Goal: Information Seeking & Learning: Learn about a topic

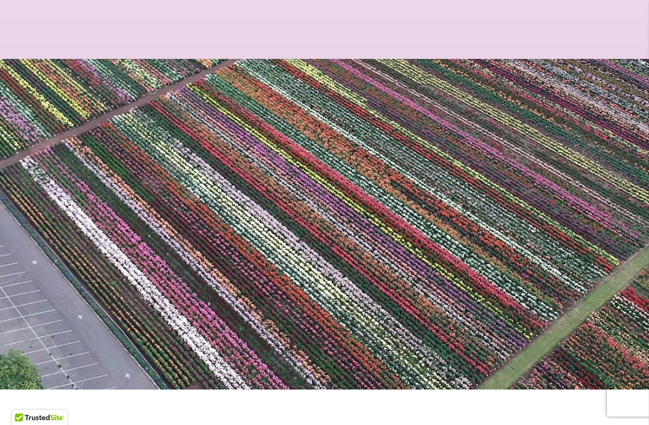
click at [647, 251] on span at bounding box center [324, 224] width 649 height 331
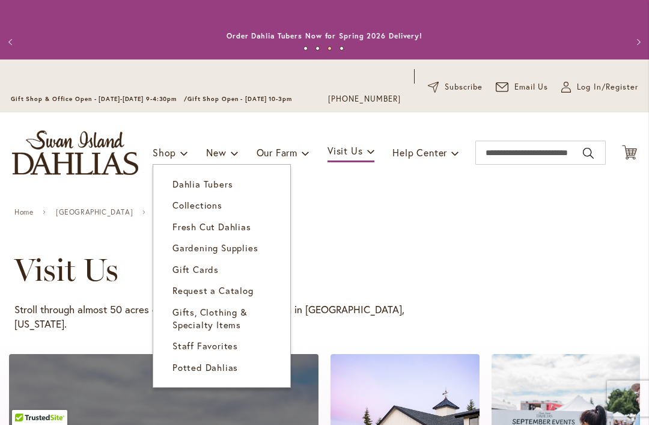
click at [227, 183] on span "Dahlia Tubers" at bounding box center [203, 184] width 60 height 12
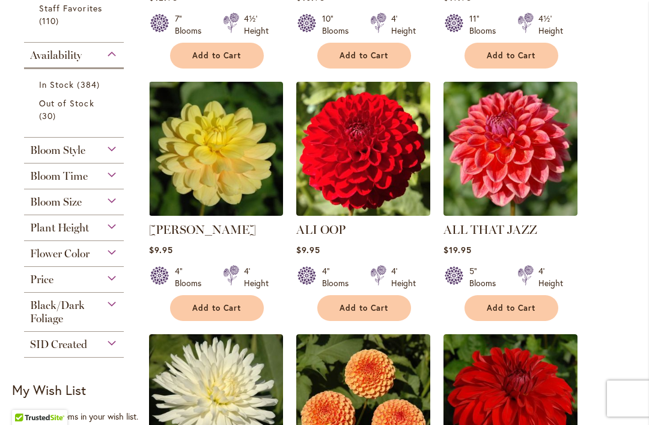
scroll to position [531, 0]
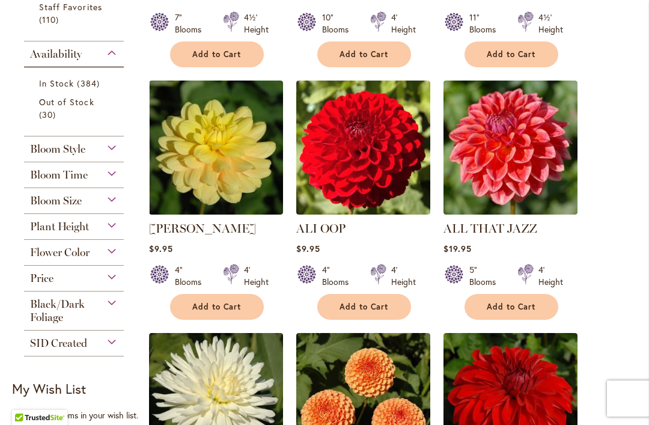
click at [102, 227] on div "Plant Height" at bounding box center [74, 223] width 100 height 19
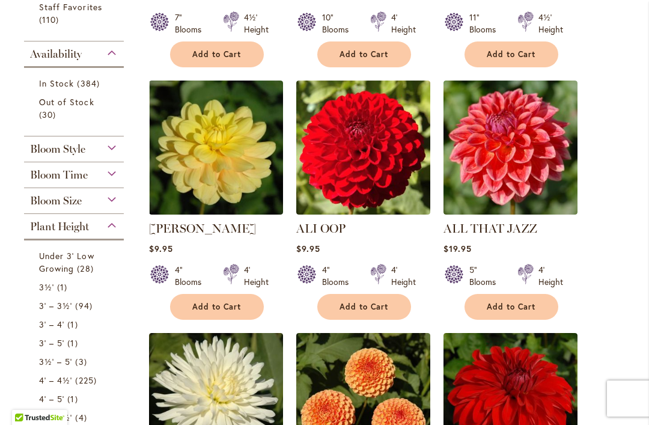
scroll to position [748, 0]
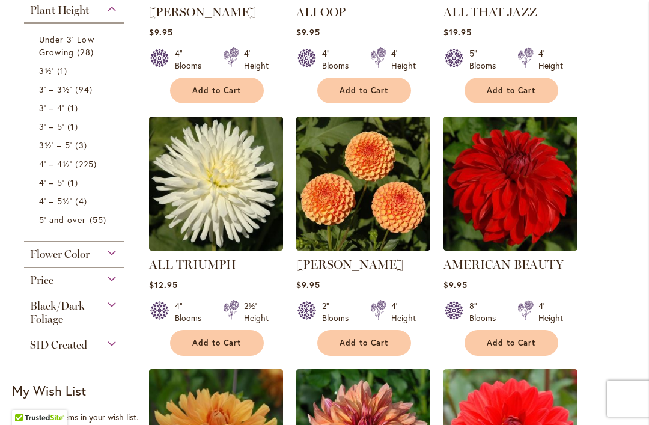
click at [91, 90] on span "94 items" at bounding box center [85, 89] width 20 height 13
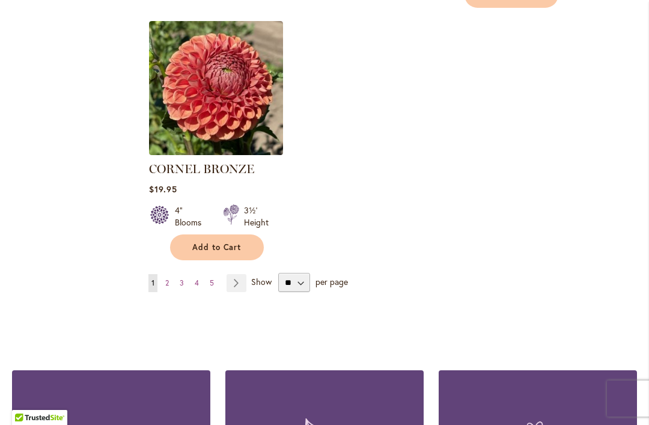
scroll to position [1602, 0]
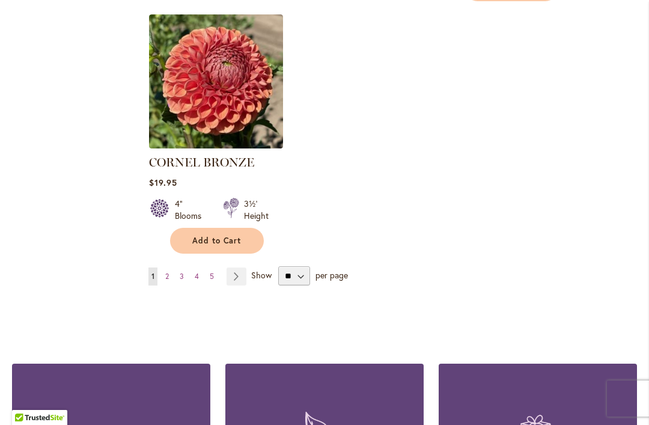
click at [245, 268] on link "Page Next" at bounding box center [237, 277] width 20 height 18
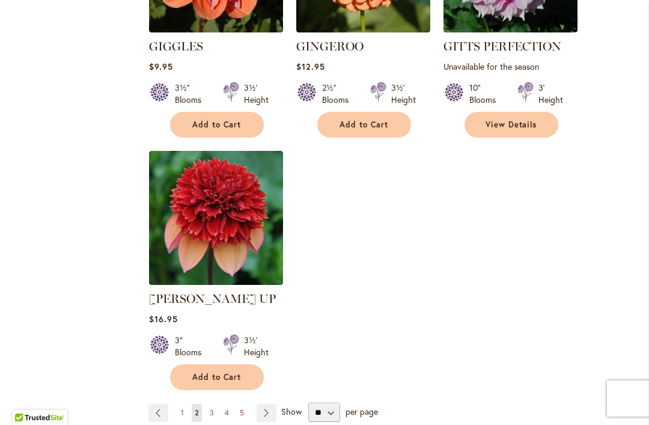
scroll to position [1466, 0]
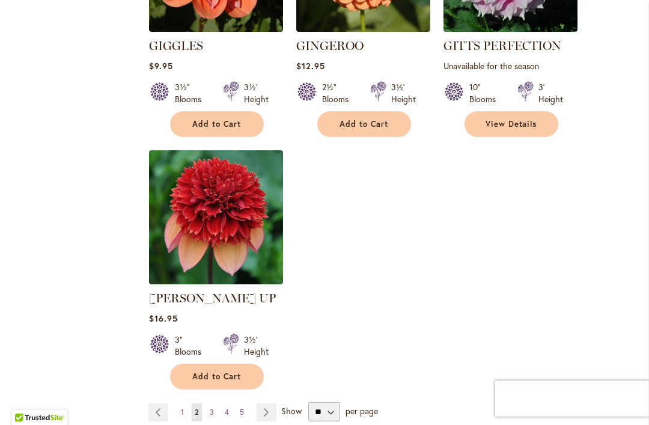
click at [272, 403] on link "Page Next" at bounding box center [267, 412] width 20 height 18
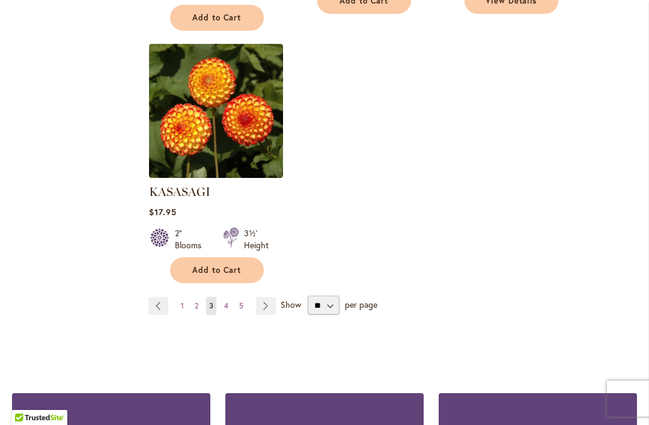
scroll to position [1583, 0]
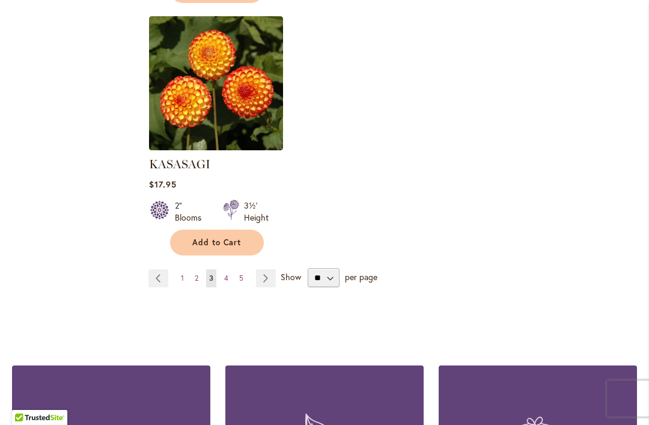
click at [227, 274] on span "4" at bounding box center [226, 278] width 4 height 9
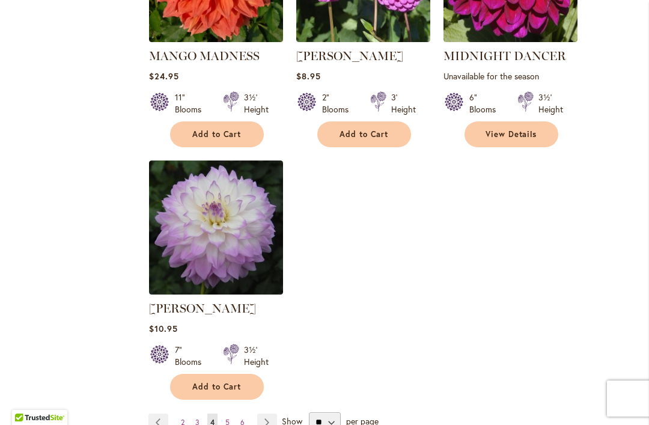
scroll to position [1456, 0]
click at [231, 414] on link "Page 5" at bounding box center [227, 423] width 10 height 18
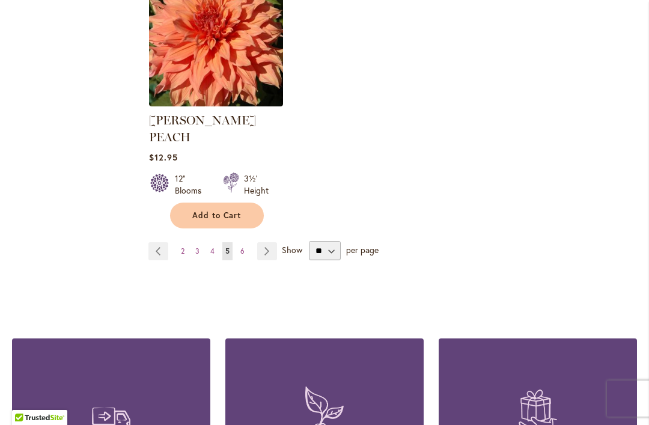
scroll to position [1629, 0]
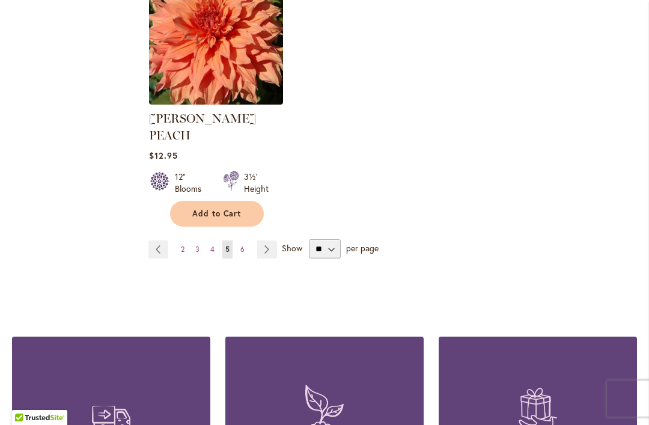
click at [247, 240] on link "Page 6" at bounding box center [242, 249] width 10 height 18
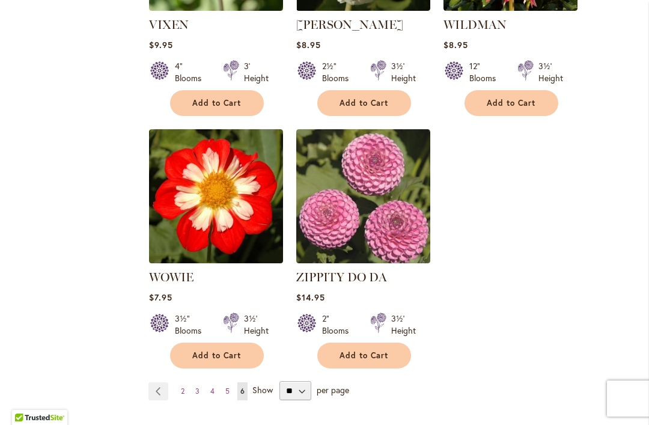
scroll to position [1209, 0]
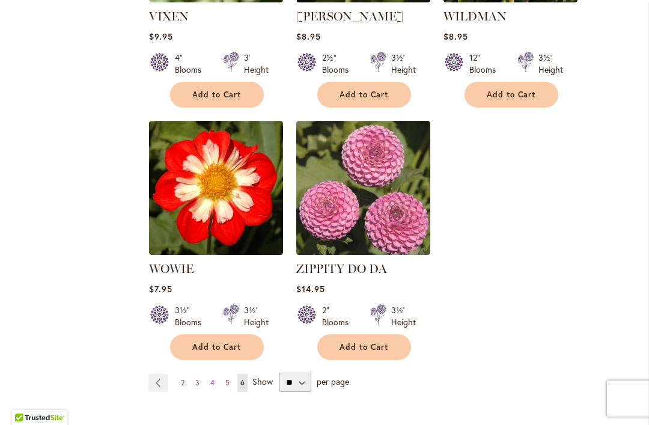
click at [164, 376] on link "Page Previous" at bounding box center [158, 383] width 20 height 18
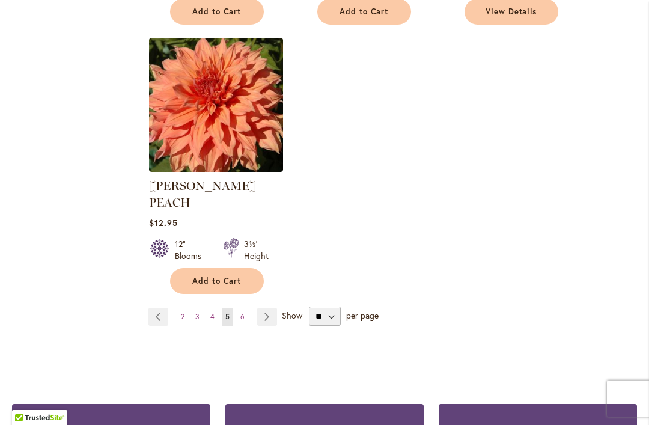
scroll to position [1559, 0]
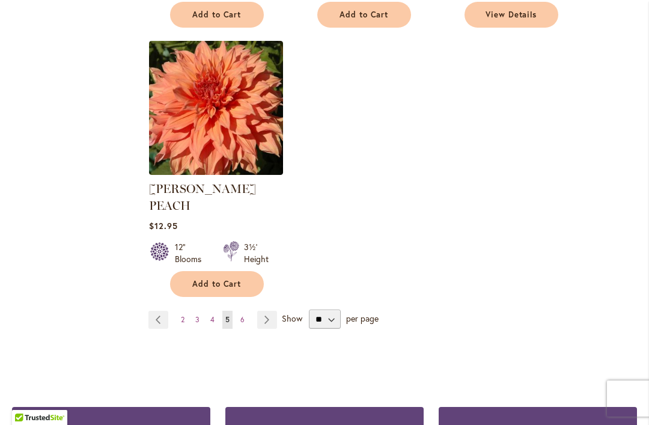
click at [187, 311] on link "Page 2" at bounding box center [183, 320] width 10 height 18
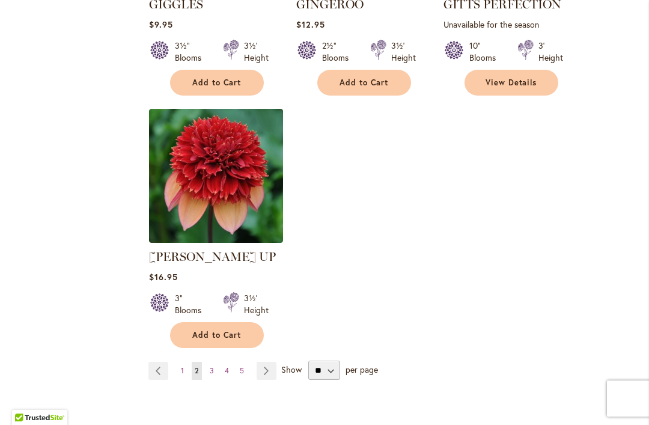
scroll to position [1509, 0]
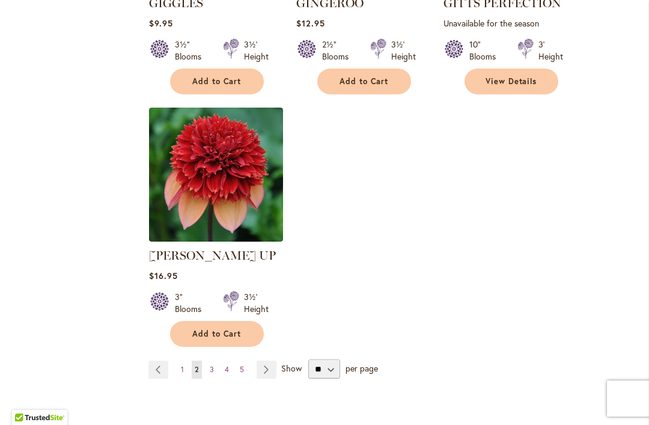
click at [215, 361] on link "Page 3" at bounding box center [212, 370] width 10 height 18
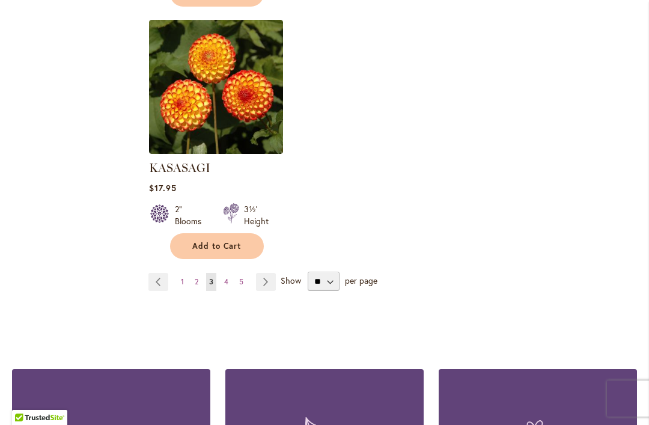
scroll to position [1577, 0]
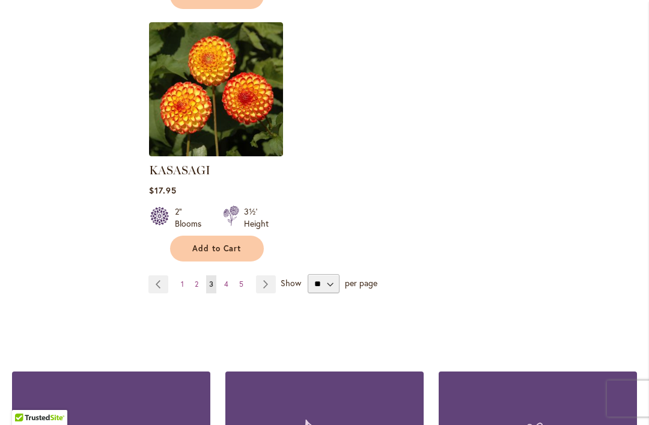
click at [228, 275] on link "Page 4" at bounding box center [226, 284] width 10 height 18
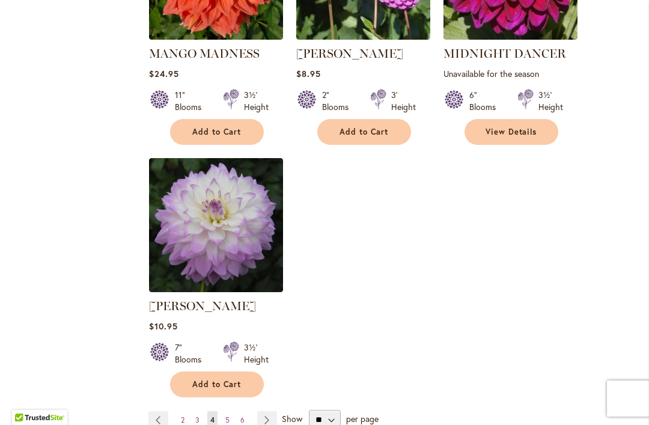
scroll to position [1456, 0]
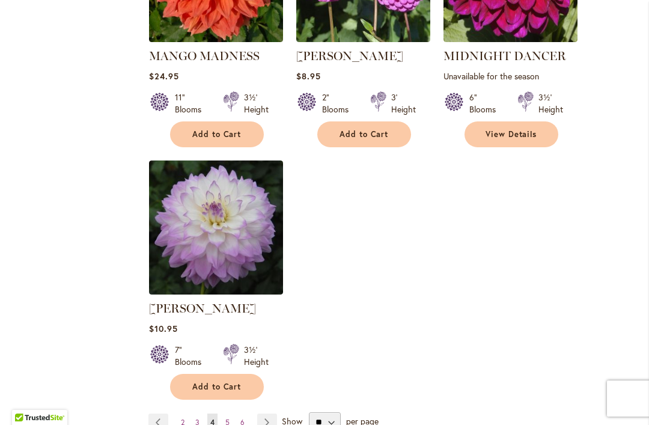
click at [230, 414] on link "Page 5" at bounding box center [227, 423] width 10 height 18
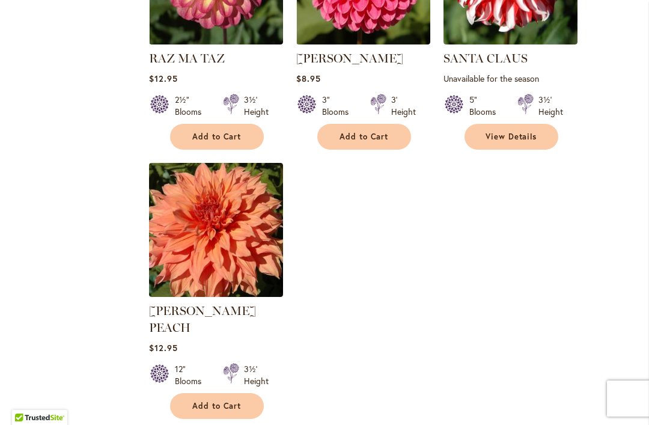
scroll to position [1438, 0]
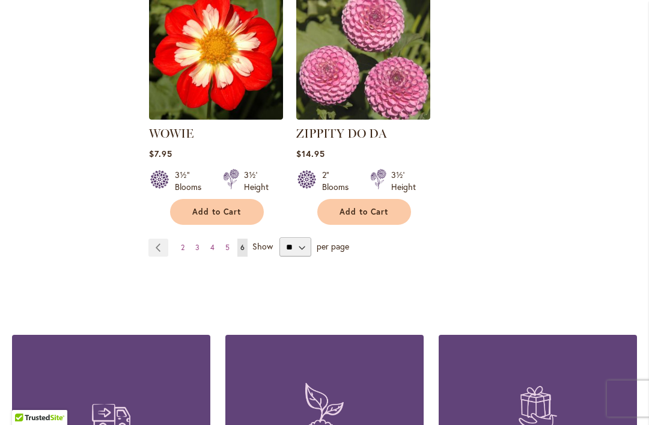
scroll to position [1362, 0]
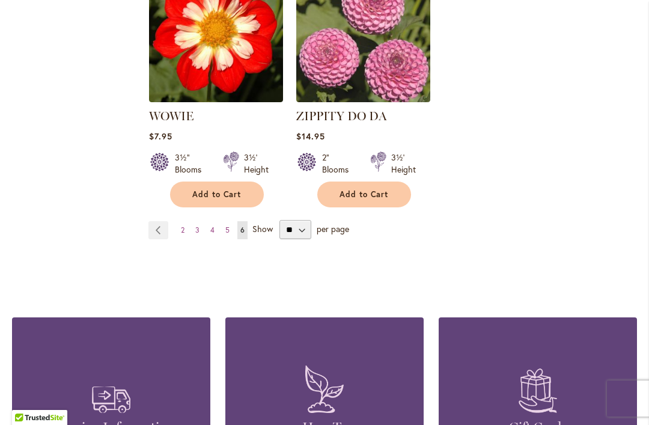
click at [230, 228] on link "Page 5" at bounding box center [227, 230] width 10 height 18
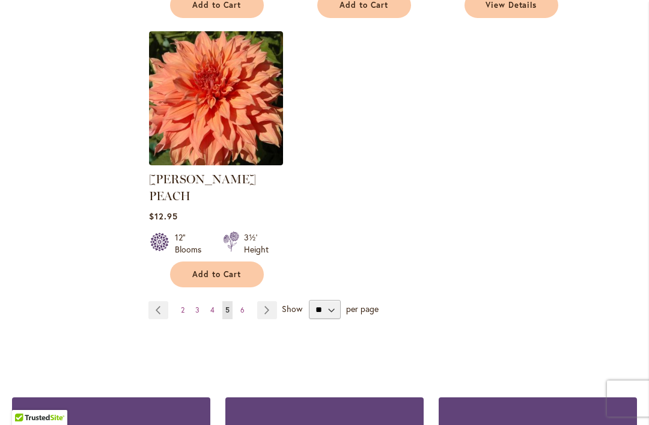
scroll to position [1576, 0]
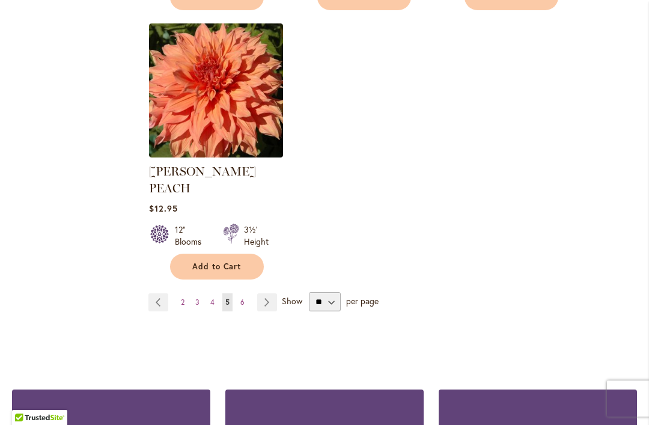
click at [216, 293] on link "Page 4" at bounding box center [212, 302] width 10 height 18
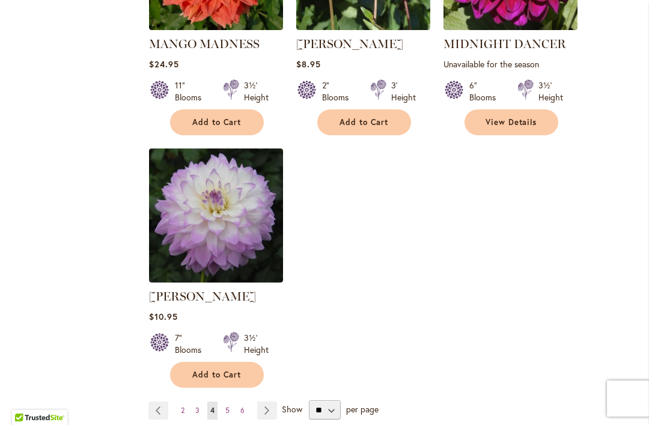
scroll to position [1469, 0]
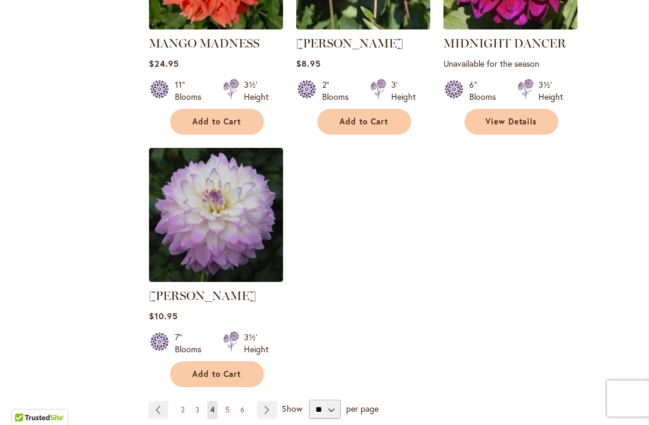
click at [201, 401] on link "Page 3" at bounding box center [197, 410] width 10 height 18
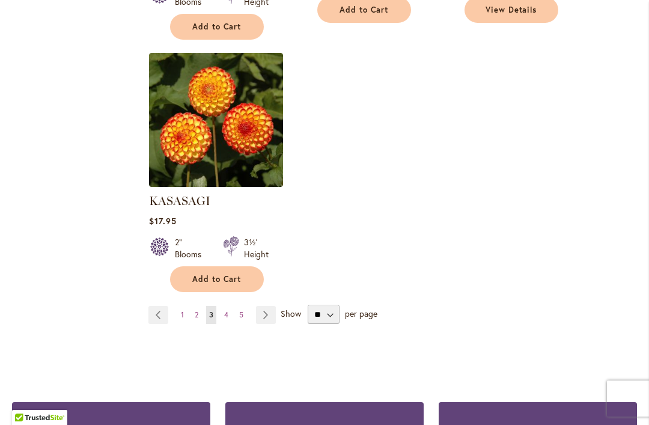
scroll to position [1551, 0]
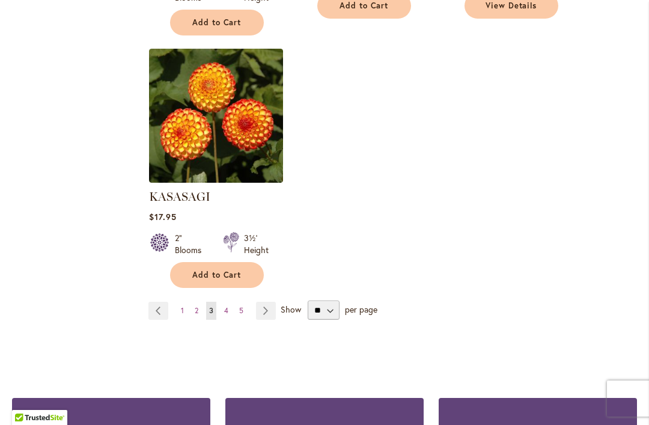
click at [201, 302] on link "Page 2" at bounding box center [197, 311] width 10 height 18
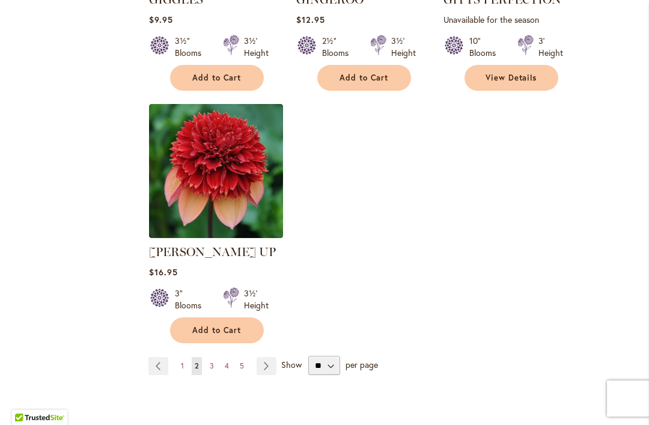
scroll to position [1514, 0]
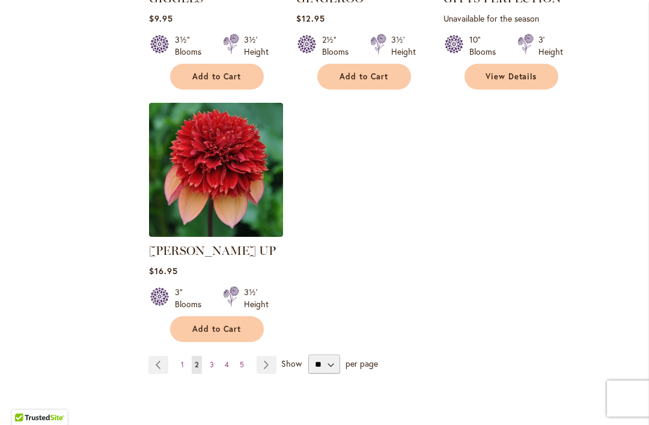
click at [185, 356] on link "Page 1" at bounding box center [182, 365] width 9 height 18
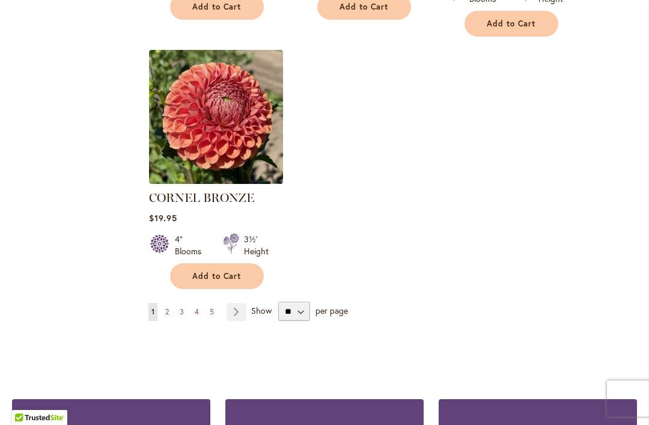
scroll to position [1567, 0]
click at [216, 303] on link "Page 5" at bounding box center [212, 312] width 10 height 18
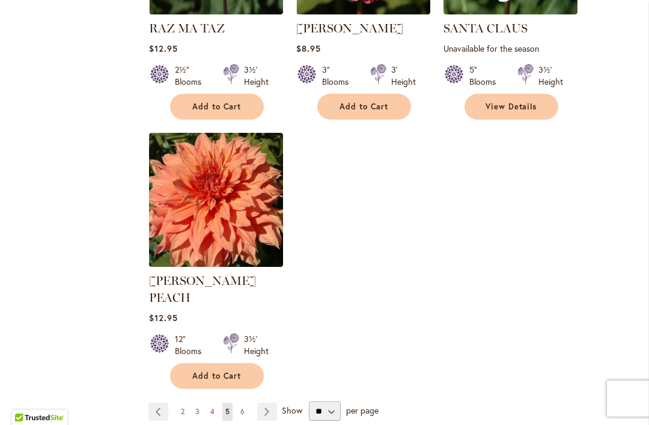
scroll to position [1466, 0]
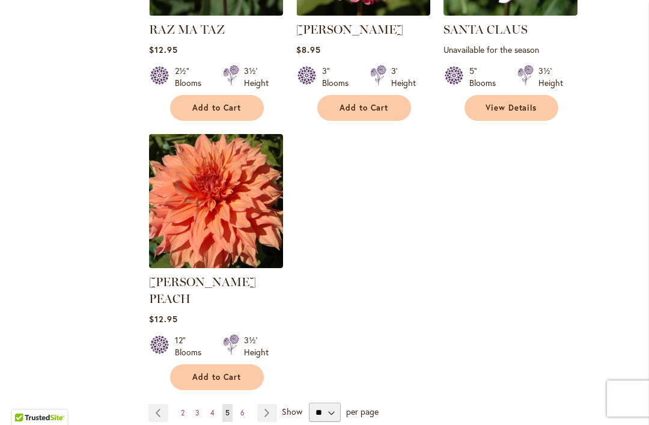
click at [217, 404] on link "Page 4" at bounding box center [212, 413] width 10 height 18
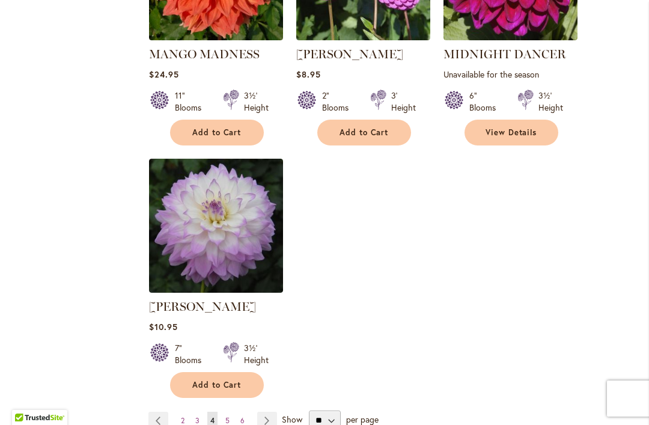
scroll to position [1464, 0]
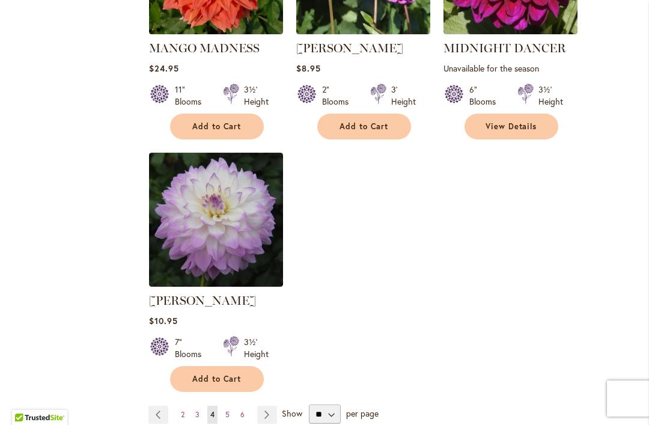
click at [201, 406] on link "Page 3" at bounding box center [197, 415] width 10 height 18
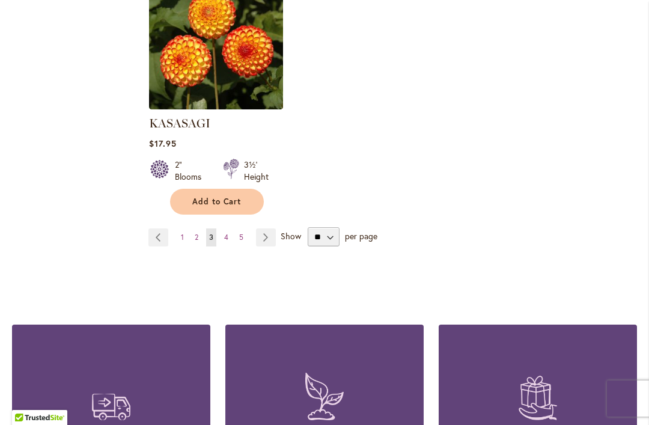
scroll to position [1607, 0]
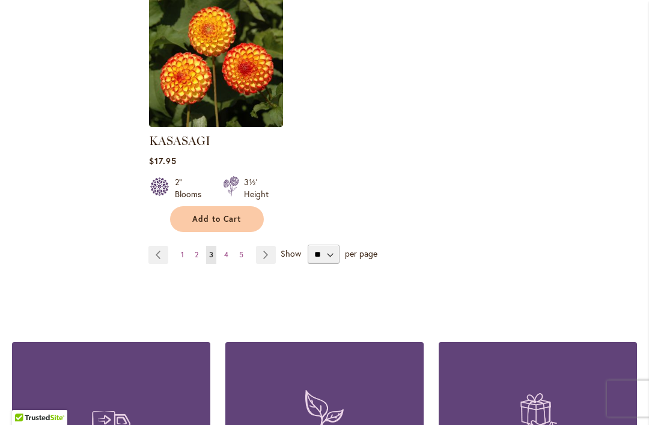
click at [245, 246] on link "Page 5" at bounding box center [241, 255] width 10 height 18
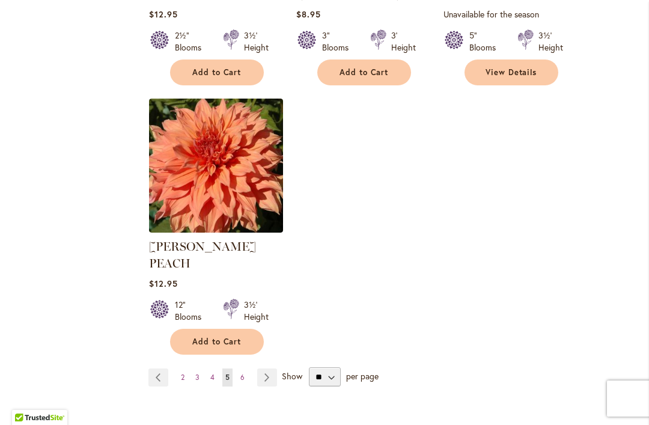
scroll to position [1502, 0]
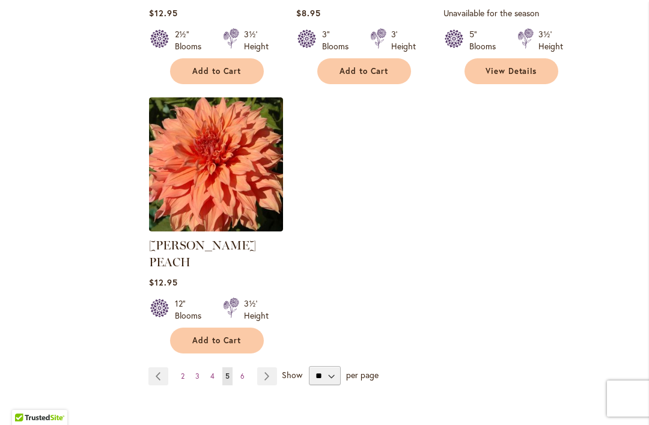
click at [247, 367] on link "Page 6" at bounding box center [242, 376] width 10 height 18
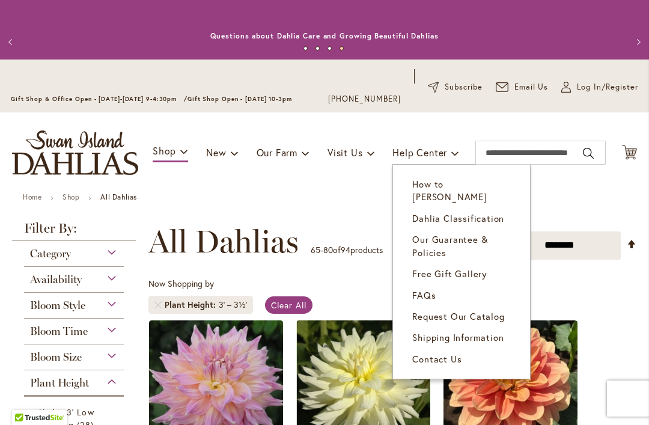
click at [476, 183] on span "How to [PERSON_NAME]" at bounding box center [449, 190] width 75 height 25
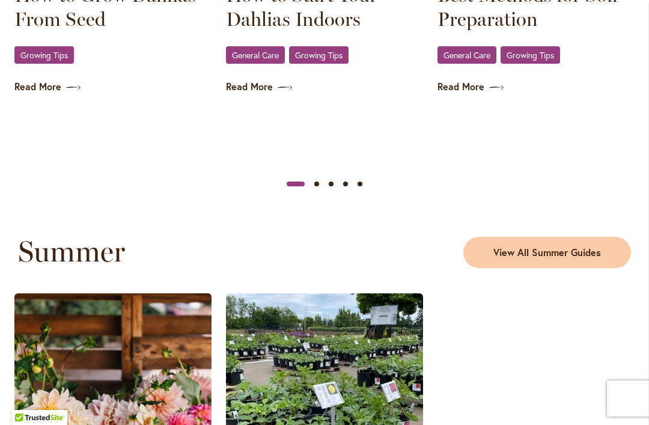
scroll to position [1021, 0]
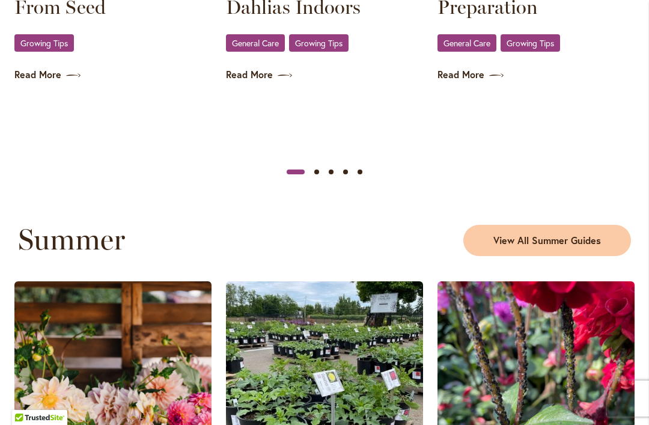
click at [397, 281] on img at bounding box center [324, 386] width 197 height 210
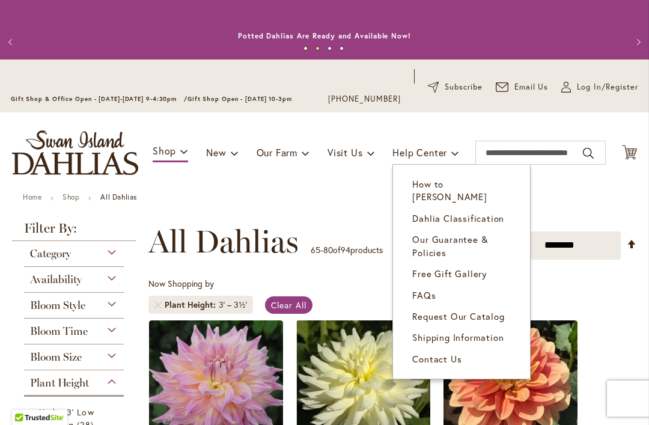
click at [477, 183] on span "How to [PERSON_NAME]" at bounding box center [449, 190] width 75 height 25
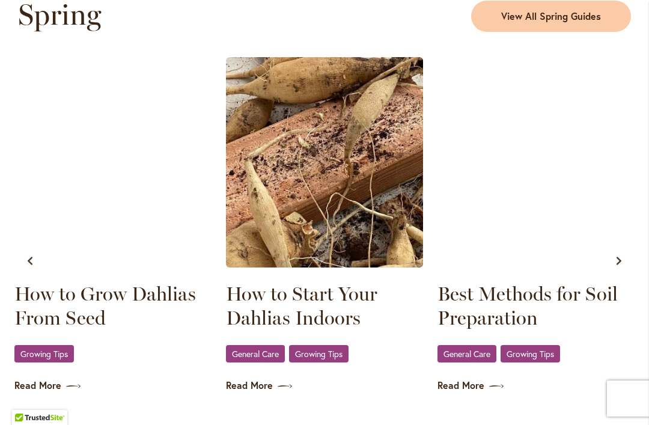
scroll to position [711, 0]
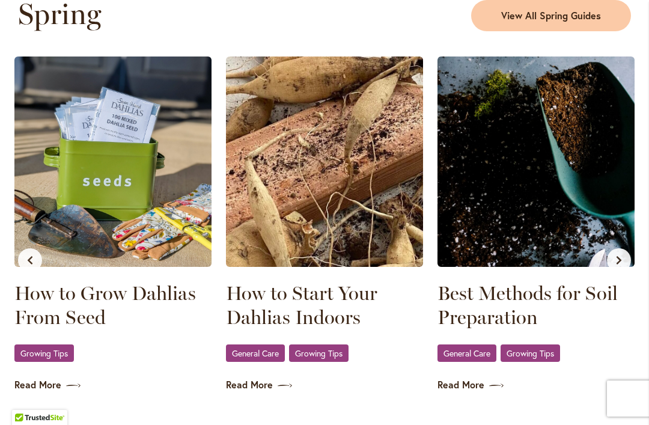
click at [435, 196] on div "Best Methods for Soil Preparation General Care , Growing Tips Read More" at bounding box center [536, 224] width 204 height 343
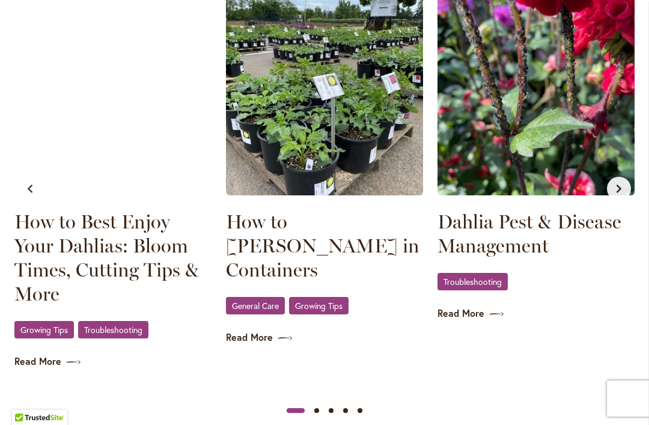
scroll to position [1318, 0]
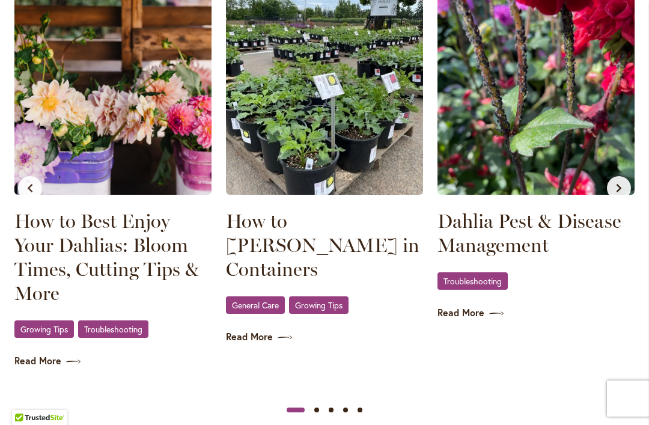
click at [391, 403] on div at bounding box center [325, 410] width 628 height 14
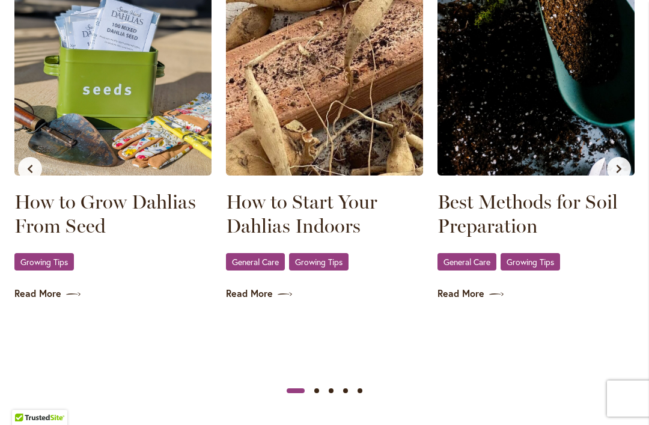
scroll to position [753, 0]
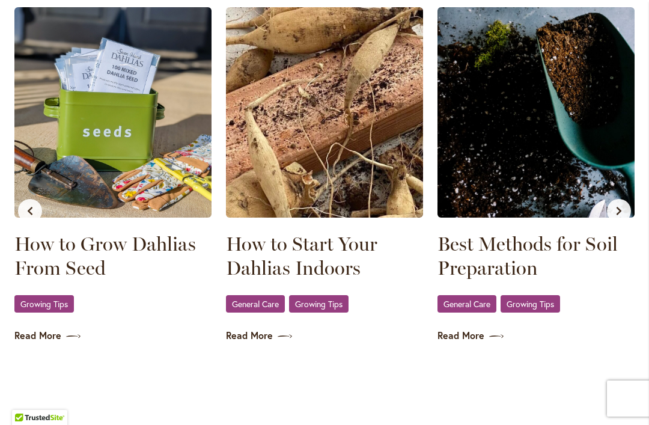
click at [418, 232] on link "How to Start Your Dahlias Indoors" at bounding box center [324, 256] width 197 height 48
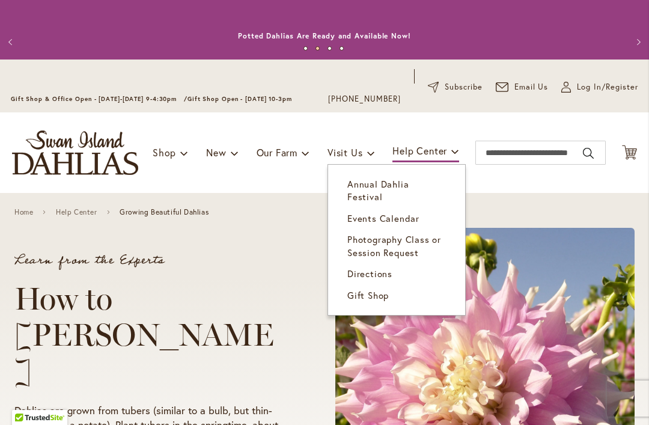
click at [395, 263] on link "Directions" at bounding box center [396, 273] width 137 height 21
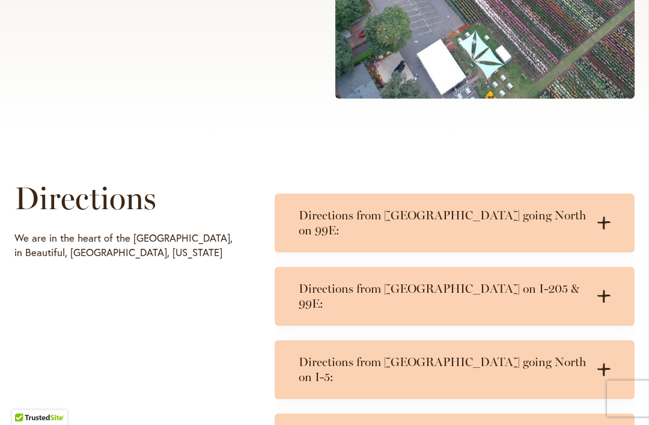
scroll to position [514, 0]
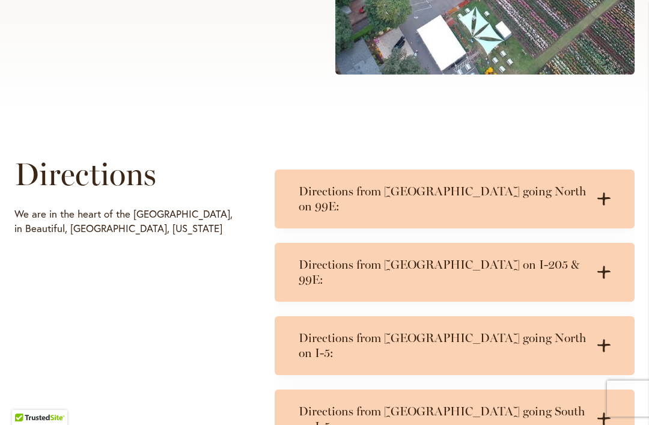
click at [458, 331] on h3 "Directions from [GEOGRAPHIC_DATA] going North on I-5:" at bounding box center [443, 346] width 288 height 30
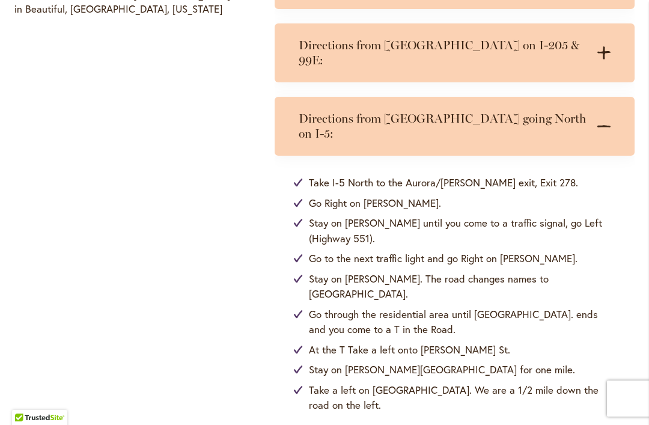
scroll to position [733, 0]
